Goal: Ask a question

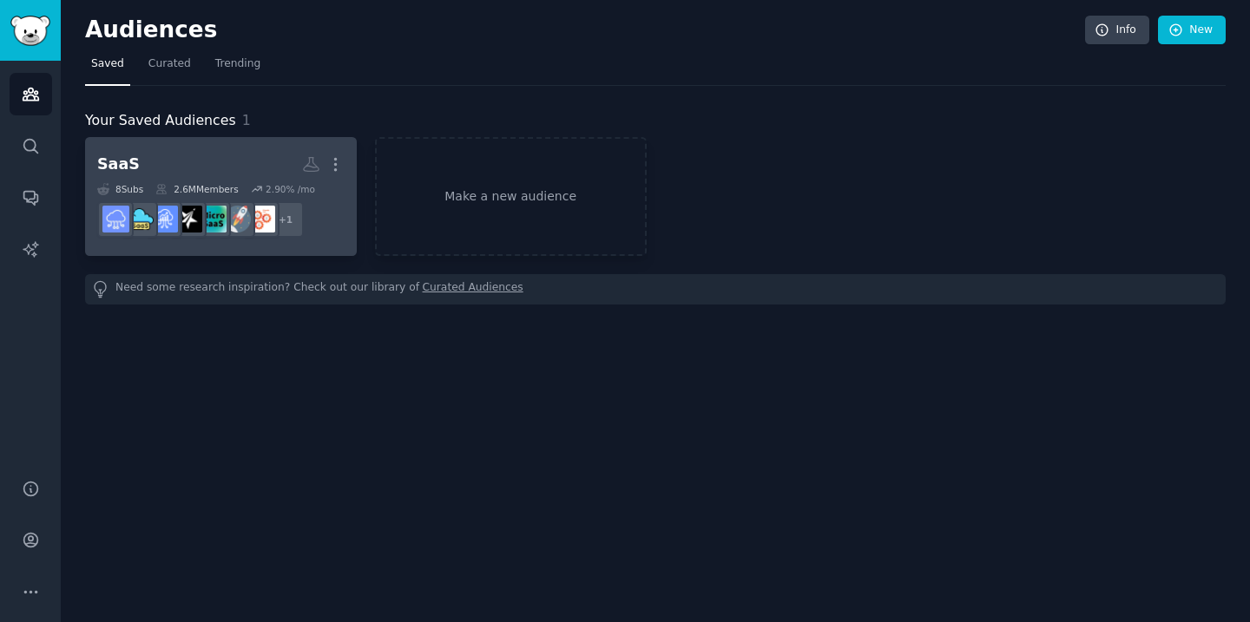
click at [237, 164] on h2 "SaaS More" at bounding box center [220, 164] width 247 height 30
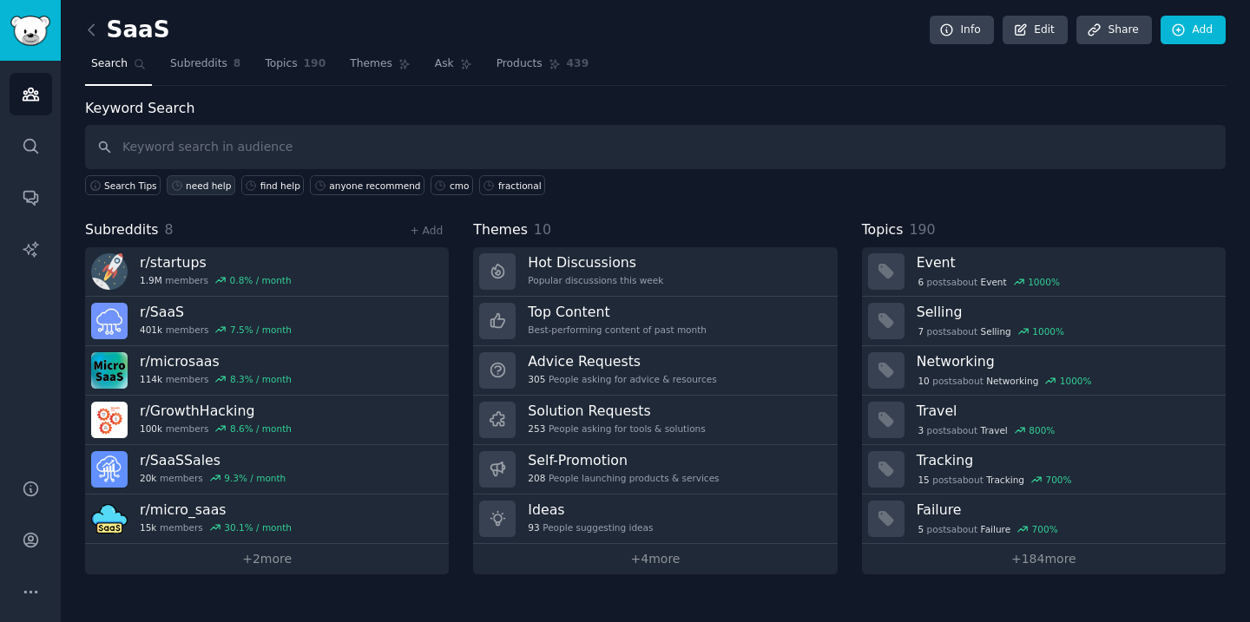
click at [204, 186] on div "need help" at bounding box center [208, 186] width 45 height 12
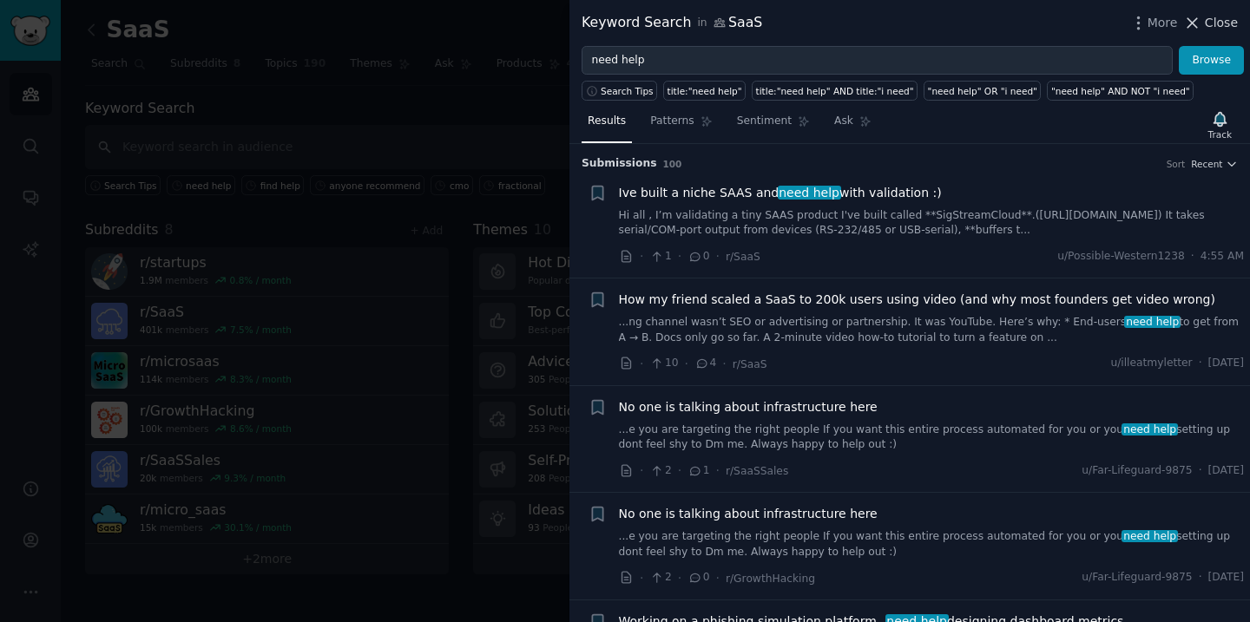
click at [1215, 25] on span "Close" at bounding box center [1221, 23] width 33 height 18
